Goal: Information Seeking & Learning: Learn about a topic

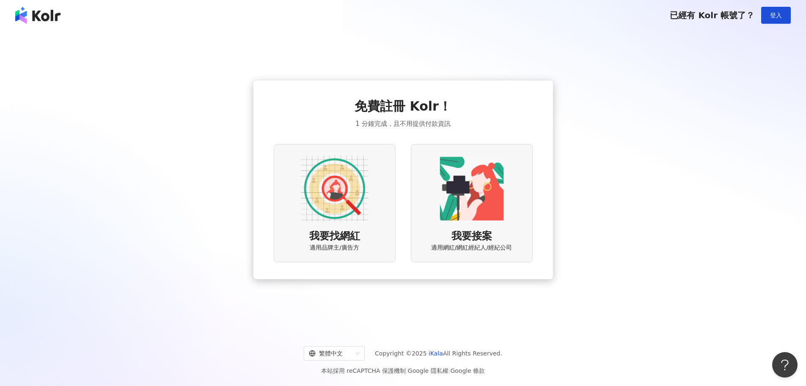
click at [337, 198] on img at bounding box center [335, 188] width 68 height 68
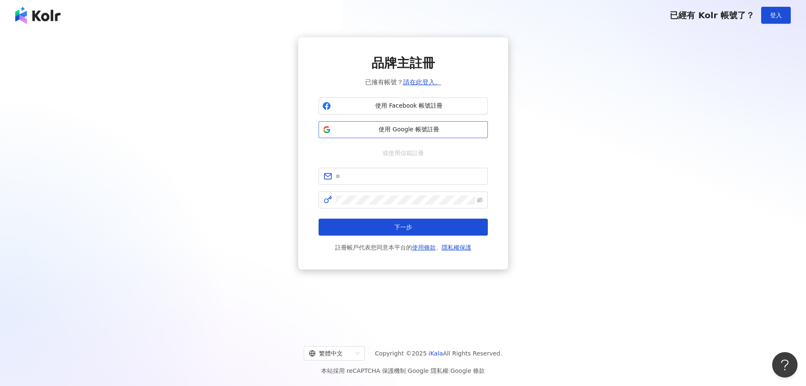
click at [401, 128] on span "使用 Google 帳號註冊" at bounding box center [409, 129] width 150 height 8
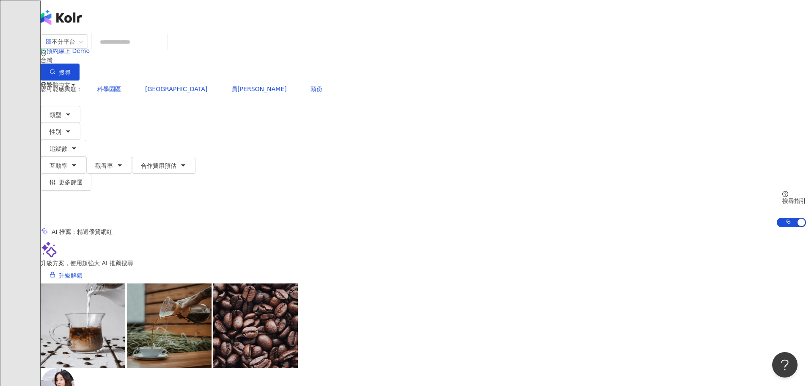
click at [164, 50] on input "search" at bounding box center [129, 42] width 69 height 16
paste input "**"
type input "**"
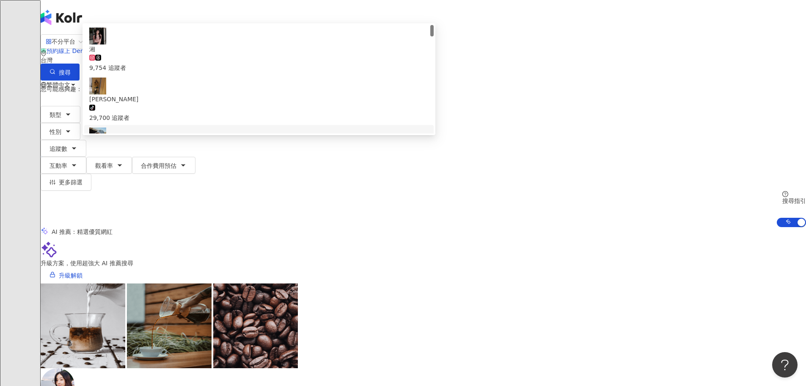
scroll to position [56, 0]
click at [325, 187] on div "241,230 追蹤者" at bounding box center [258, 191] width 339 height 9
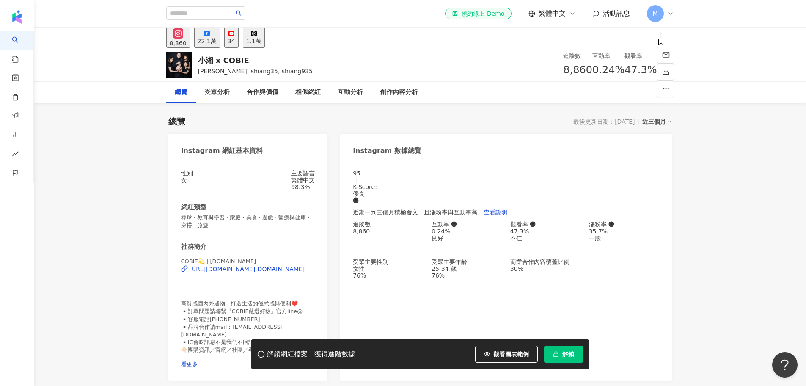
click at [217, 44] on div "22.1萬" at bounding box center [207, 41] width 19 height 7
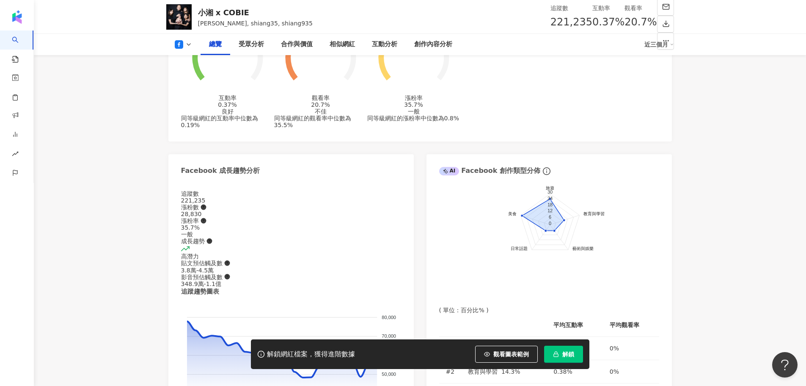
scroll to position [677, 0]
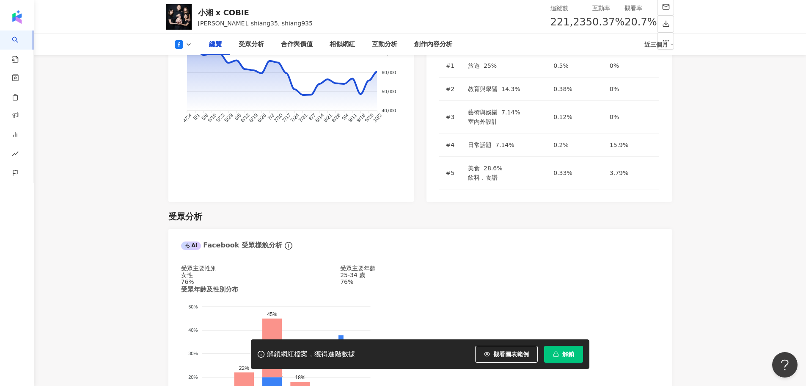
click at [562, 359] on button "解鎖" at bounding box center [563, 353] width 39 height 17
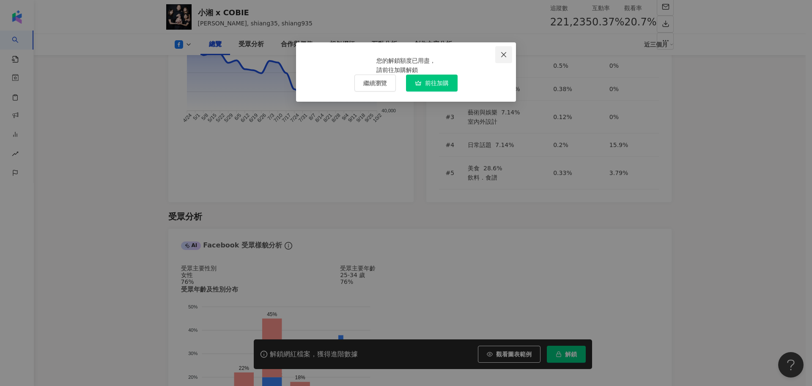
click at [507, 57] on icon "close" at bounding box center [504, 54] width 7 height 7
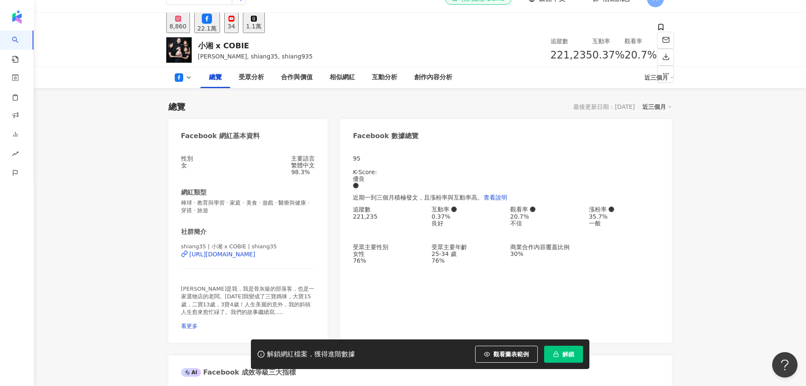
scroll to position [0, 0]
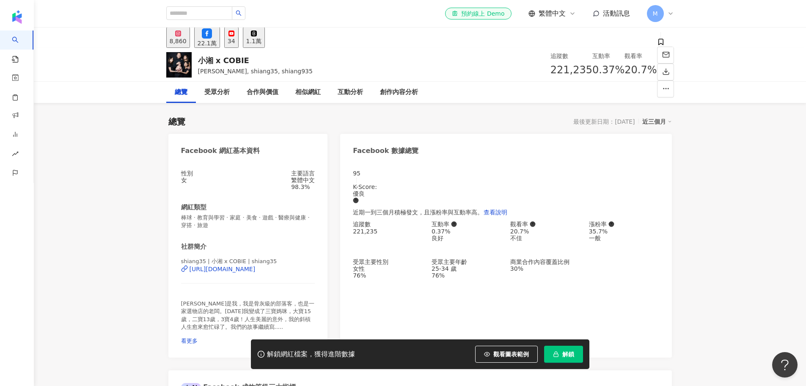
click at [667, 14] on icon at bounding box center [670, 13] width 7 height 7
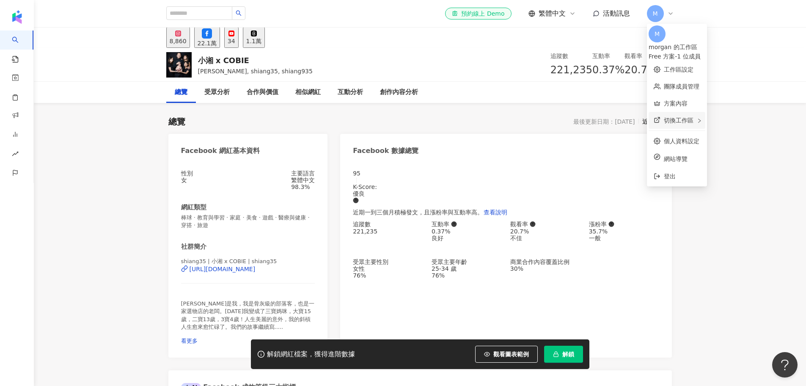
click at [681, 119] on div "切換工作區" at bounding box center [677, 120] width 57 height 17
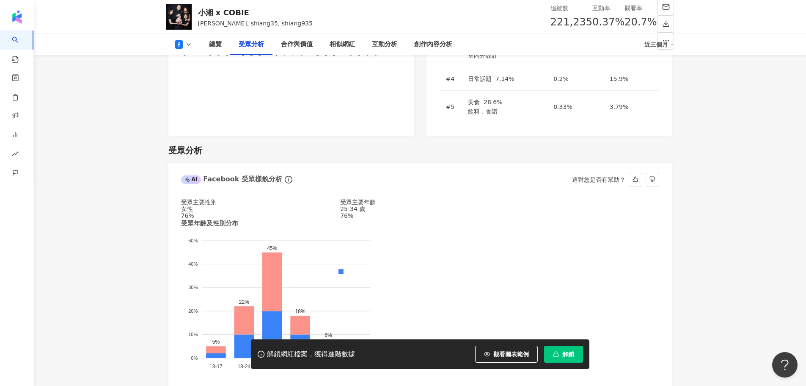
scroll to position [677, 0]
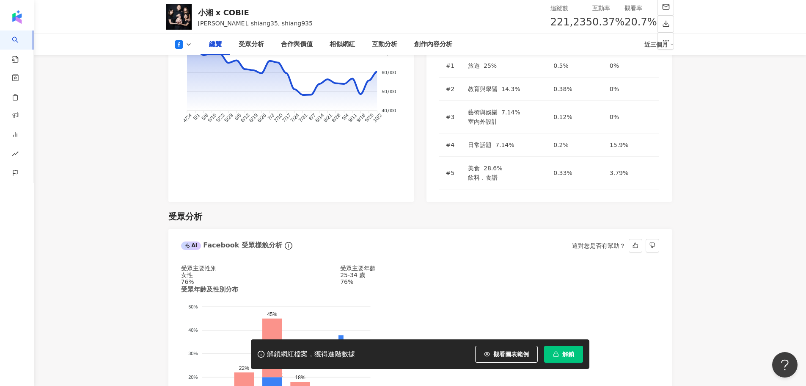
drag, startPoint x: 201, startPoint y: 190, endPoint x: 218, endPoint y: 202, distance: 20.7
click at [218, 264] on div "受眾主要性別 女性 76%" at bounding box center [261, 274] width 160 height 20
